Goal: Task Accomplishment & Management: Manage account settings

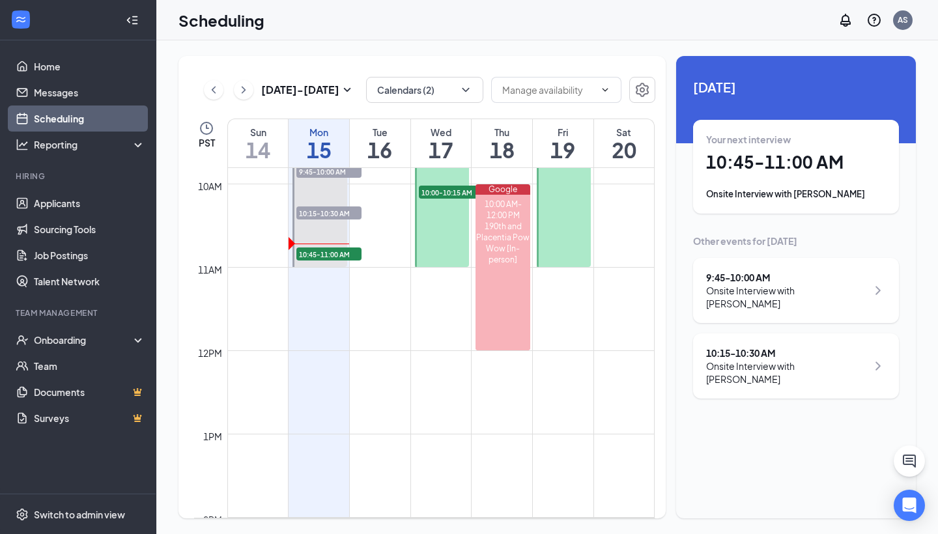
scroll to position [830, 0]
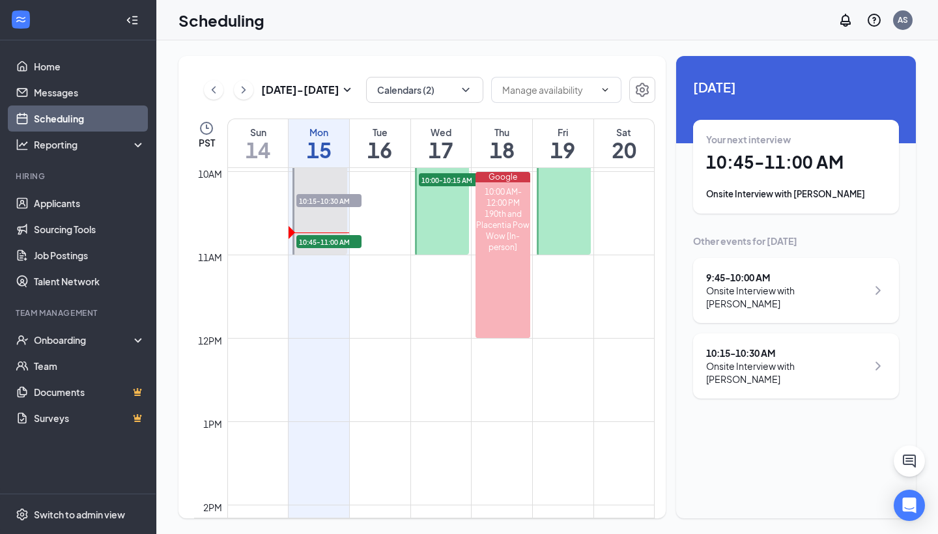
click at [726, 168] on h1 "10:45 - 11:00 AM" at bounding box center [796, 162] width 180 height 22
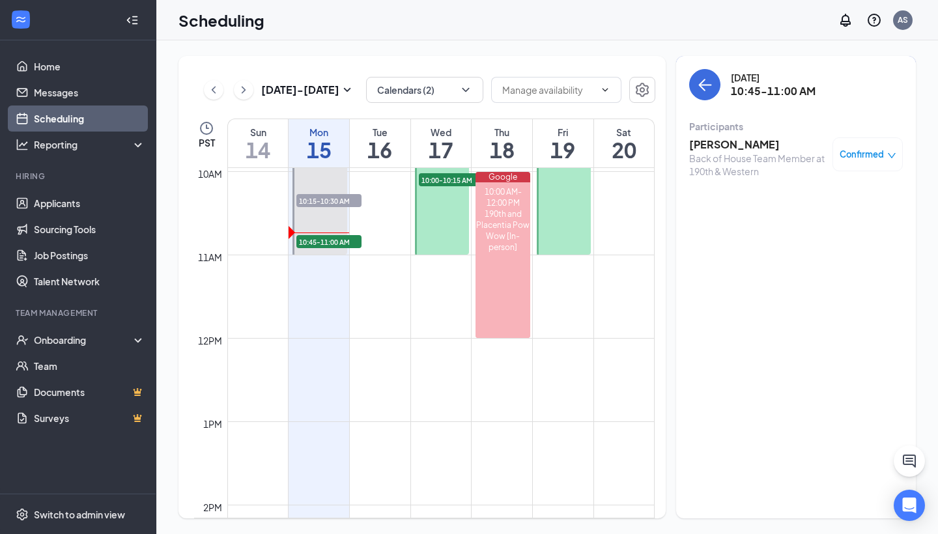
click at [720, 143] on h3 "[PERSON_NAME]" at bounding box center [757, 144] width 137 height 14
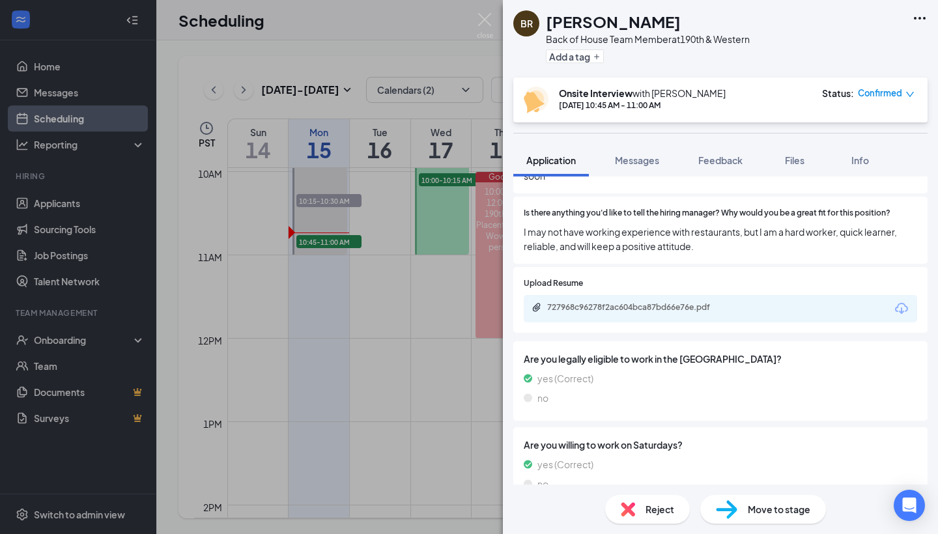
scroll to position [1732, 0]
click at [806, 296] on div "727968c96278f2ac604bca87bd66e76e.pdf" at bounding box center [720, 309] width 393 height 27
click at [707, 303] on div "727968c96278f2ac604bca87bd66e76e.pdf" at bounding box center [638, 308] width 182 height 10
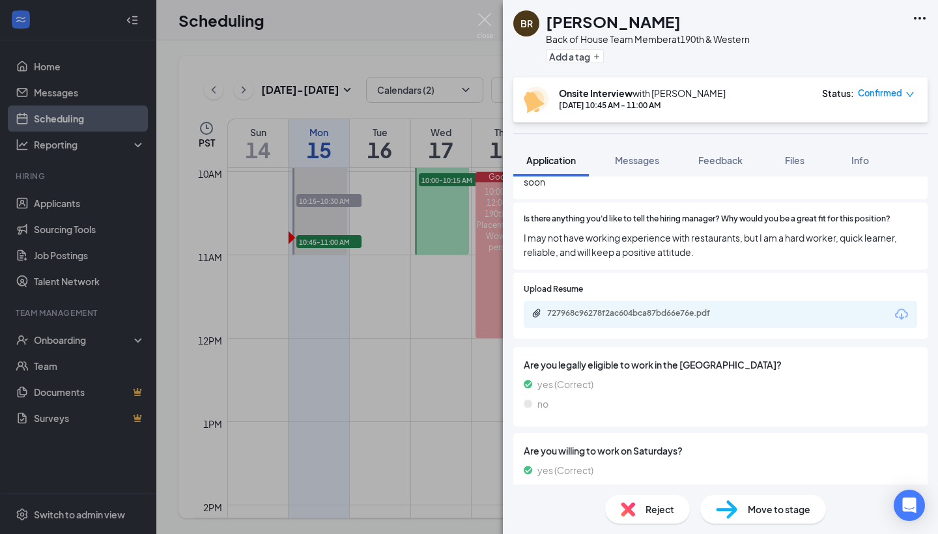
click at [670, 301] on div "727968c96278f2ac604bca87bd66e76e.pdf" at bounding box center [720, 314] width 393 height 27
click at [664, 308] on div "727968c96278f2ac604bca87bd66e76e.pdf" at bounding box center [636, 314] width 211 height 12
click at [488, 21] on img at bounding box center [485, 25] width 16 height 25
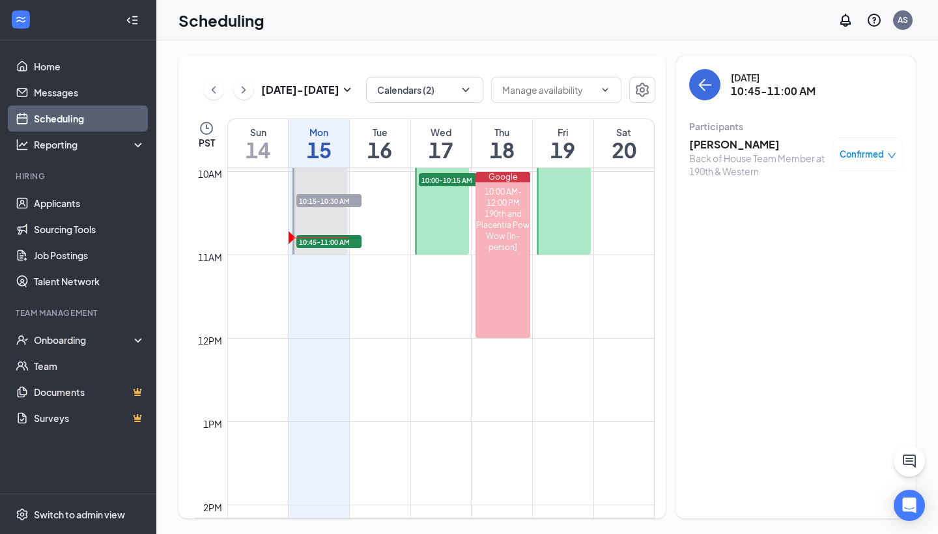
click at [737, 147] on h3 "[PERSON_NAME]" at bounding box center [757, 144] width 137 height 14
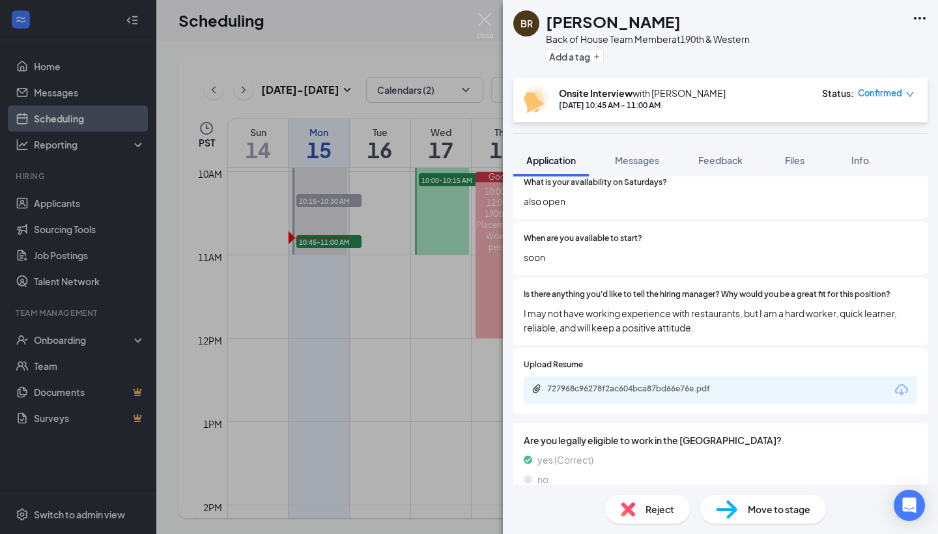
scroll to position [1649, 0]
click at [687, 386] on div "727968c96278f2ac604bca87bd66e76e.pdf" at bounding box center [638, 391] width 182 height 10
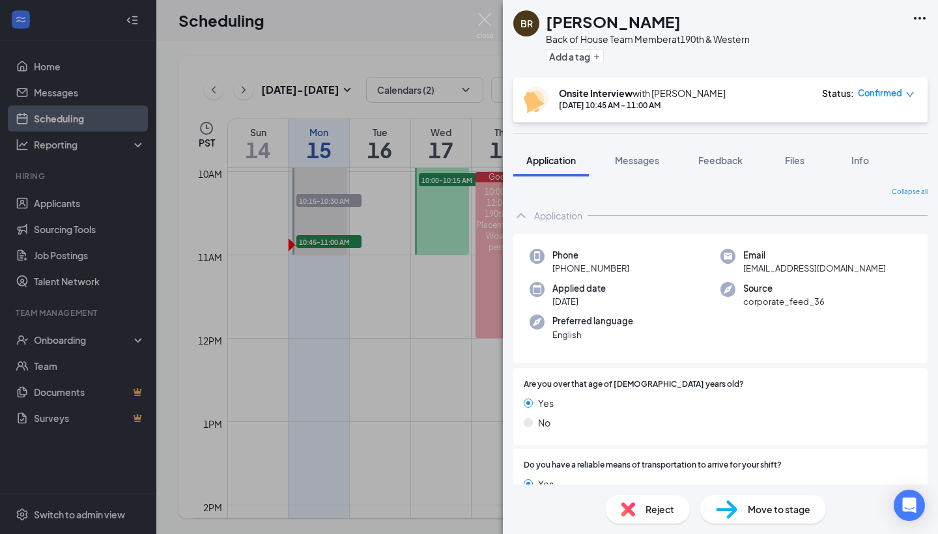
scroll to position [0, 0]
click at [916, 21] on icon "Ellipses" at bounding box center [920, 18] width 16 height 16
click at [680, 35] on div "Back of House Team Member at 190th & Western" at bounding box center [648, 39] width 204 height 13
click at [574, 23] on h1 "[PERSON_NAME]" at bounding box center [613, 21] width 135 height 22
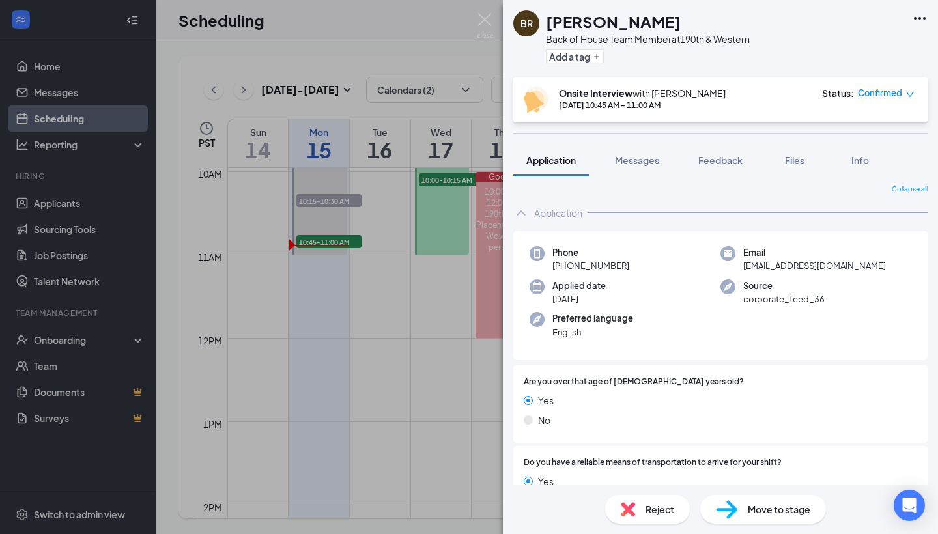
click at [912, 189] on span "Collapse all" at bounding box center [910, 189] width 36 height 10
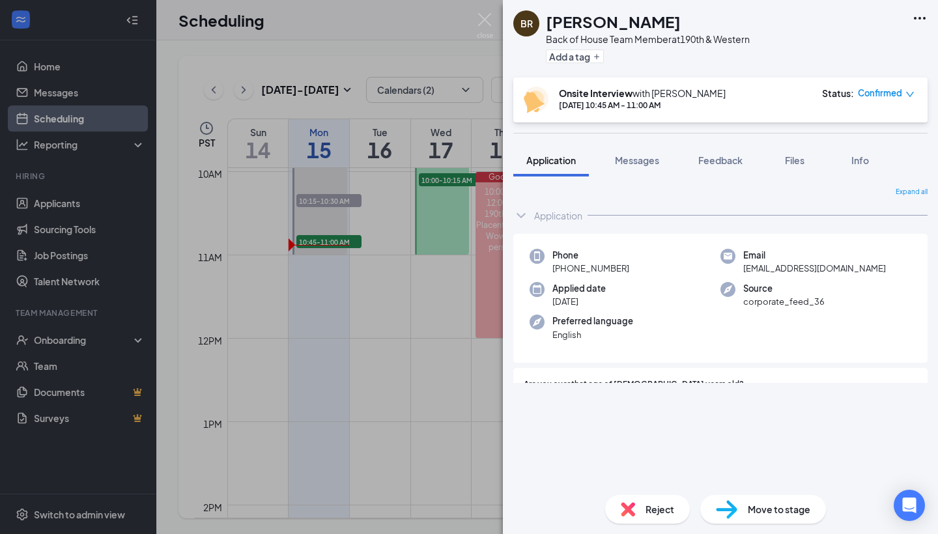
scroll to position [0, 0]
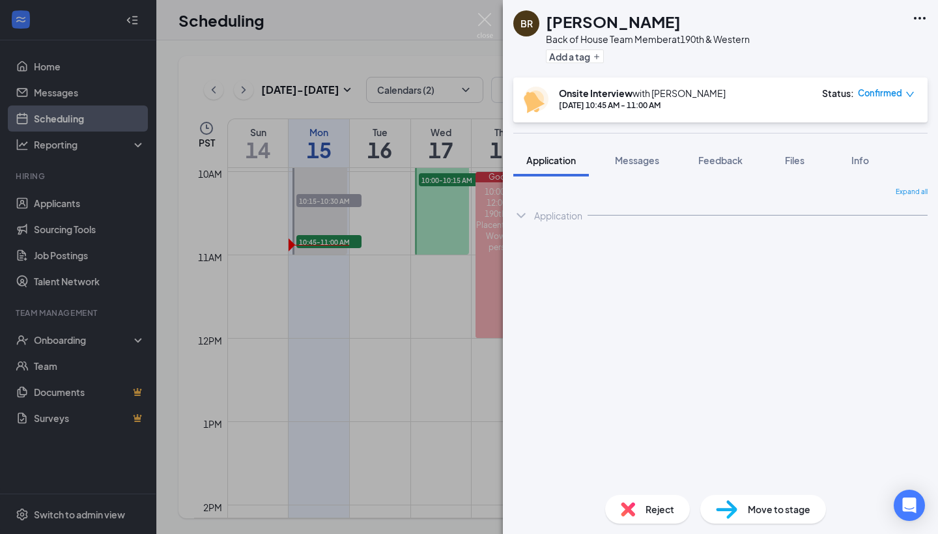
click at [912, 189] on span "Expand all" at bounding box center [912, 192] width 32 height 10
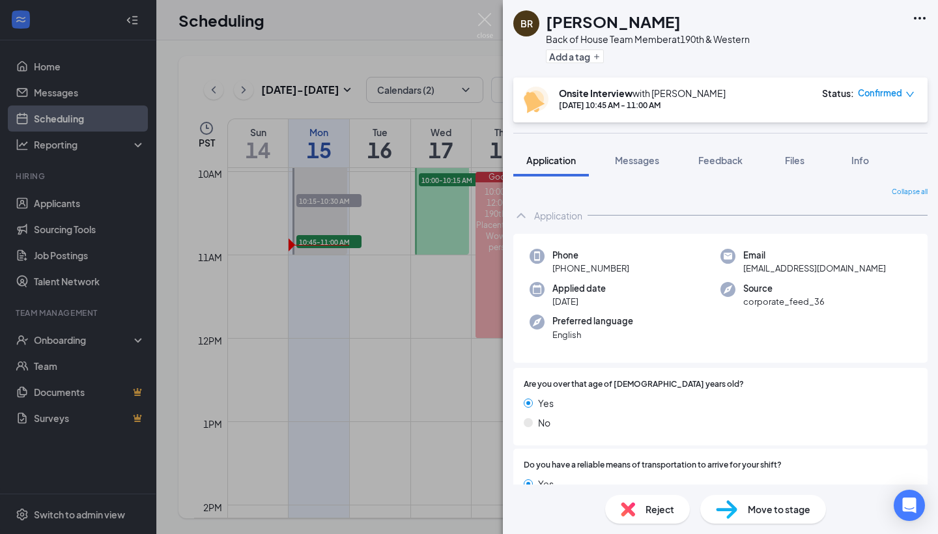
click at [916, 20] on icon "Ellipses" at bounding box center [920, 18] width 16 height 16
click at [921, 14] on icon "Ellipses" at bounding box center [920, 18] width 16 height 16
